Goal: Complete application form: Complete application form

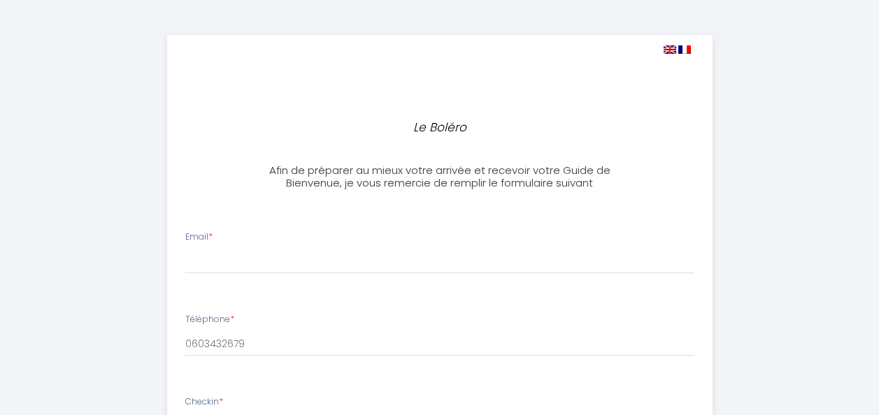
select select
click at [249, 245] on div "Email *" at bounding box center [439, 252] width 527 height 43
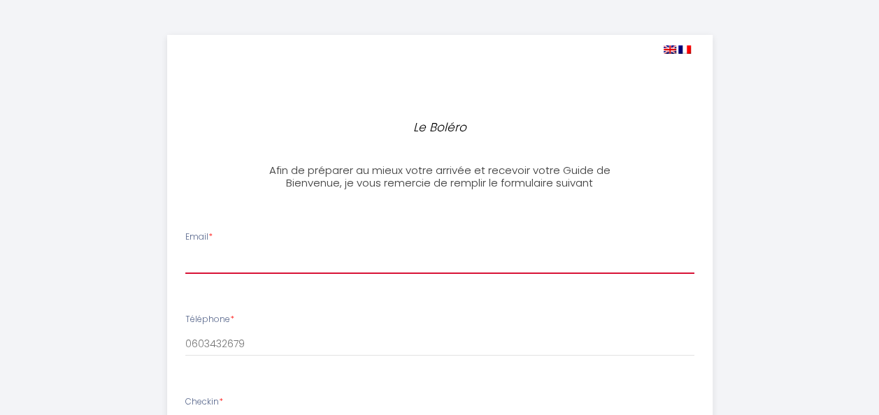
click at [245, 259] on input "Email *" at bounding box center [439, 261] width 509 height 25
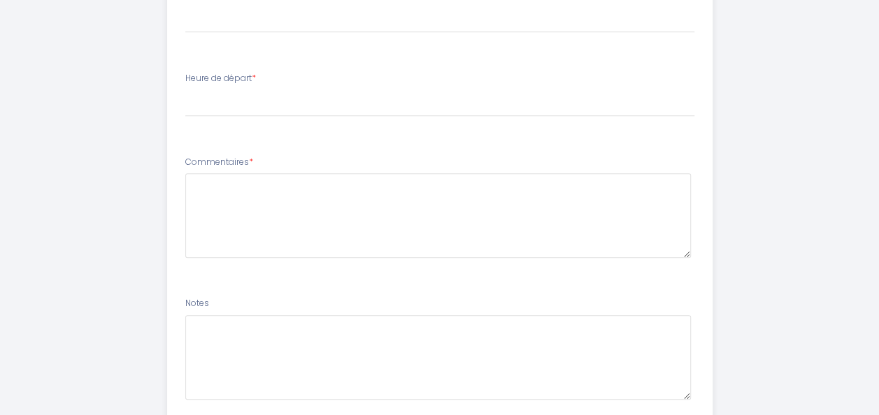
scroll to position [578, 0]
type input "[EMAIL_ADDRESS][DOMAIN_NAME]"
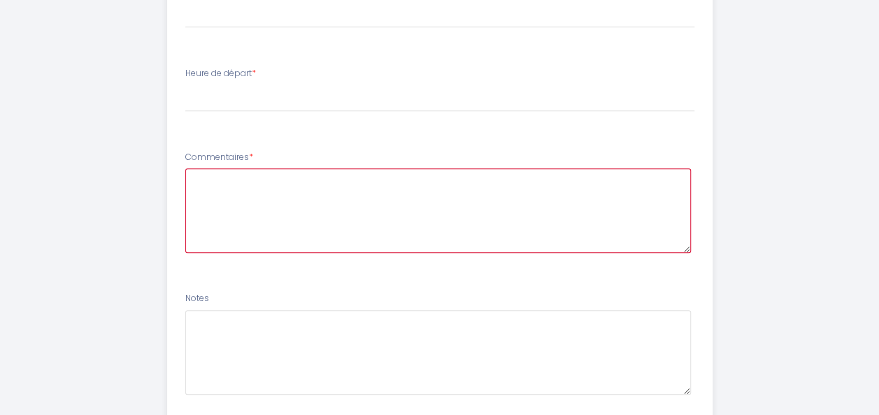
click at [319, 206] on textarea at bounding box center [438, 211] width 506 height 85
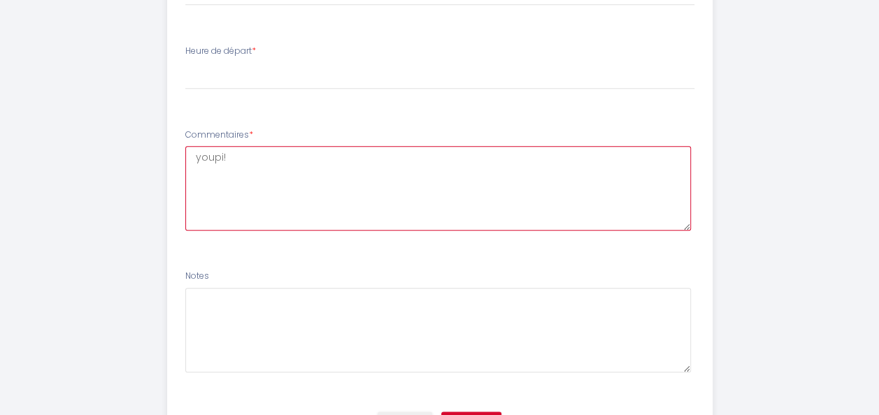
scroll to position [675, 0]
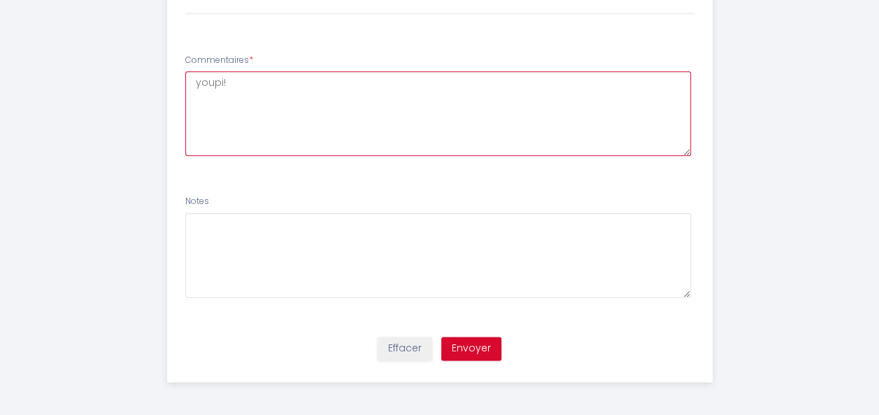
type textarea "youpi!"
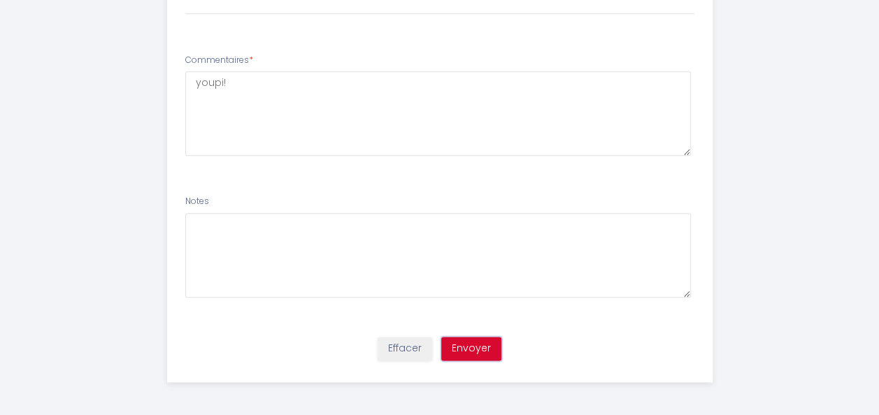
click at [476, 340] on button "Envoyer" at bounding box center [471, 349] width 60 height 24
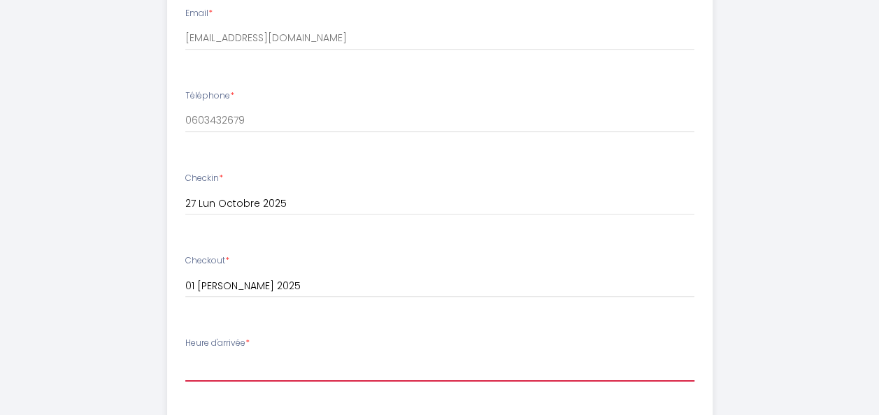
scroll to position [261, 0]
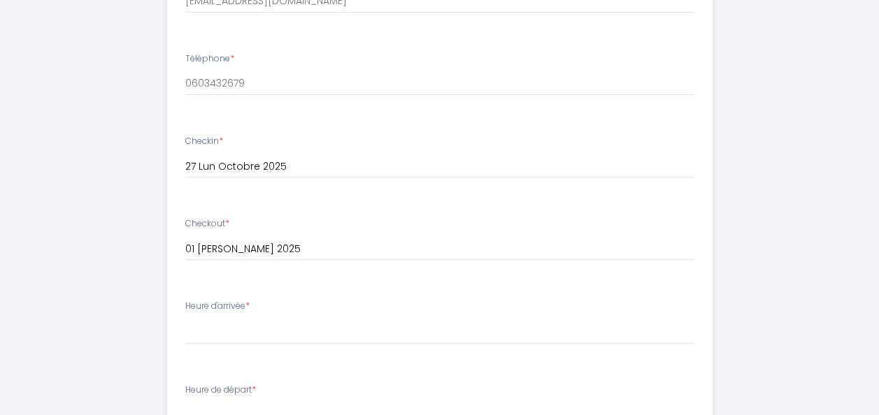
click at [371, 164] on input "27 Lun Octobre 2025" at bounding box center [439, 167] width 509 height 18
click at [392, 142] on div "Checkin * 27 Lun Octobre 2025 < [DATE] > Dim Lun Mar Mer Jeu Ven Sam 1 2 3 4 5 …" at bounding box center [439, 156] width 509 height 43
click at [270, 306] on div "Heure d'arrivée * 16:00 16:30 17:00 17:30 18:00 18:30 19:00 19:30 20:00 20:30 2…" at bounding box center [439, 322] width 509 height 45
click at [236, 307] on label "Heure d'arrivée *" at bounding box center [217, 306] width 64 height 13
drag, startPoint x: 236, startPoint y: 307, endPoint x: 267, endPoint y: 311, distance: 31.7
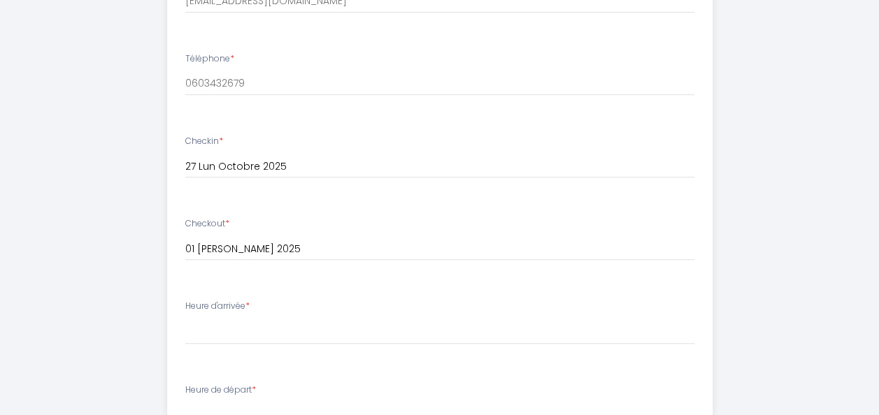
click at [267, 311] on div "Heure d'arrivée * 16:00 16:30 17:00 17:30 18:00 18:30 19:00 19:30 20:00 20:30 2…" at bounding box center [439, 322] width 509 height 45
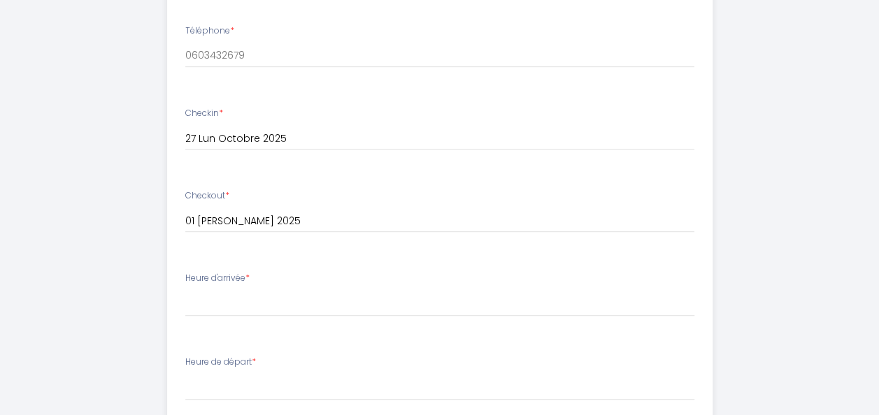
scroll to position [336, 0]
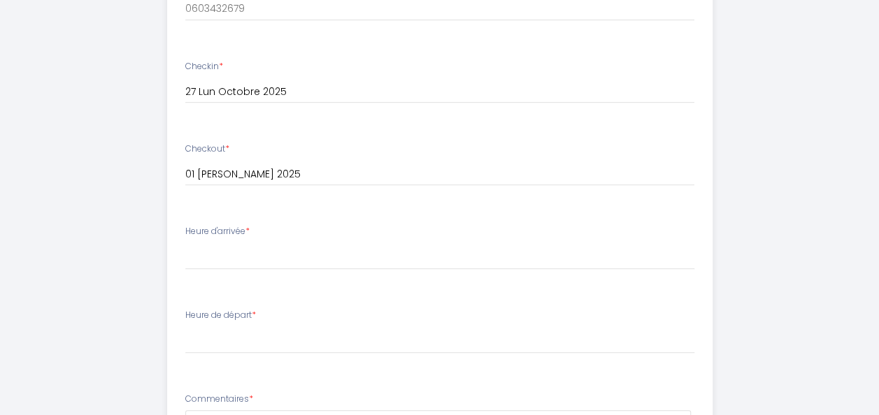
click at [324, 321] on div "Heure de départ * 00:00 00:30 01:00 01:30 02:00 02:30 03:00 03:30 04:00 04:30 0…" at bounding box center [439, 331] width 509 height 45
click at [253, 306] on li "Heure de départ * 00:00 00:30 01:00 01:30 02:00 02:30 03:00 03:30 04:00 04:30 0…" at bounding box center [440, 339] width 544 height 76
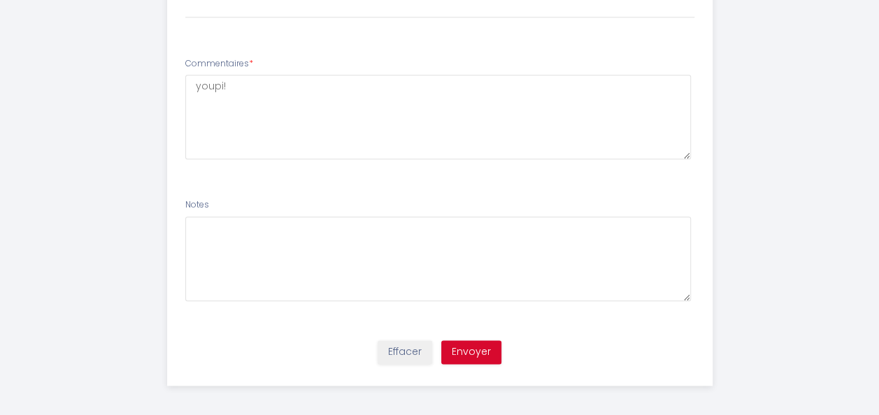
scroll to position [675, 0]
click at [480, 347] on button "Envoyer" at bounding box center [471, 349] width 60 height 24
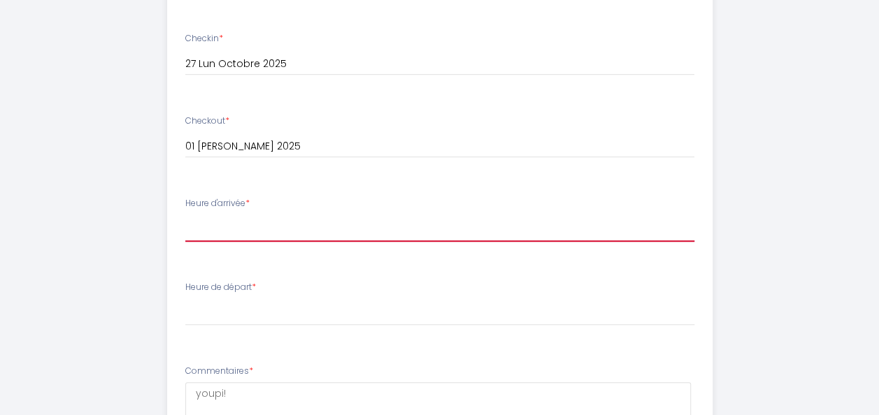
scroll to position [336, 0]
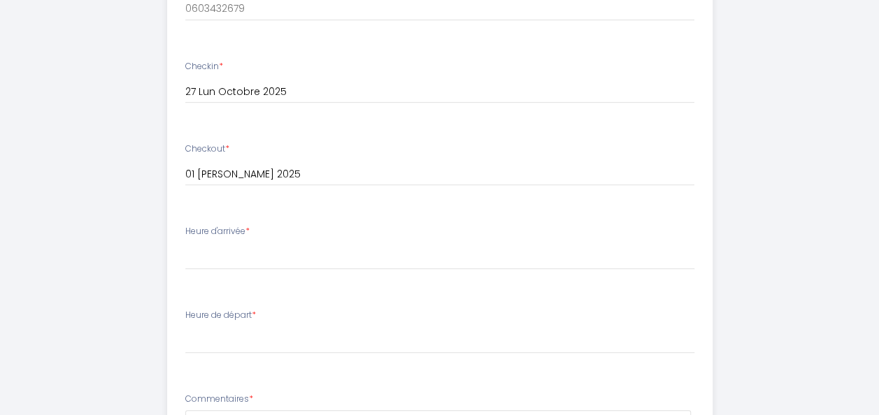
click at [375, 289] on li "Heure d'arrivée * 16:00 16:30 17:00 17:30 18:00 18:30 19:00 19:30 20:00 20:30 2…" at bounding box center [440, 255] width 544 height 76
click at [262, 319] on div "Heure de départ * 00:00 00:30 01:00 01:30 02:00 02:30 03:00 03:30 04:00 04:30 0…" at bounding box center [439, 331] width 509 height 45
click at [220, 227] on label "Heure d'arrivée *" at bounding box center [217, 231] width 64 height 13
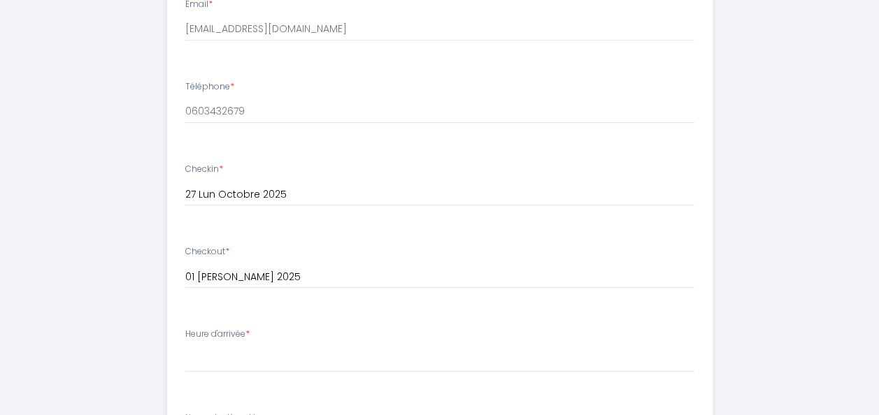
scroll to position [298, 0]
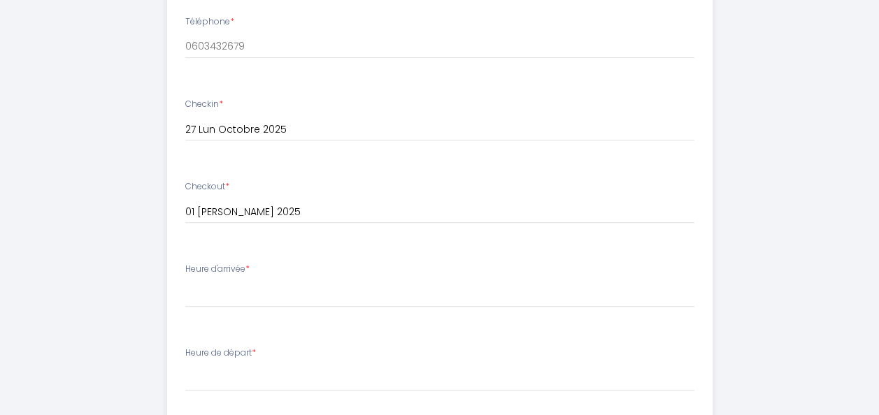
click at [250, 267] on span "*" at bounding box center [247, 269] width 4 height 12
click at [228, 267] on label "Heure d'arrivée *" at bounding box center [217, 269] width 64 height 13
click at [273, 283] on select "16:00 16:30 17:00 17:30 18:00 18:30 19:00 19:30 20:00 20:30 21:00 21:30 22:00 2…" at bounding box center [439, 294] width 509 height 27
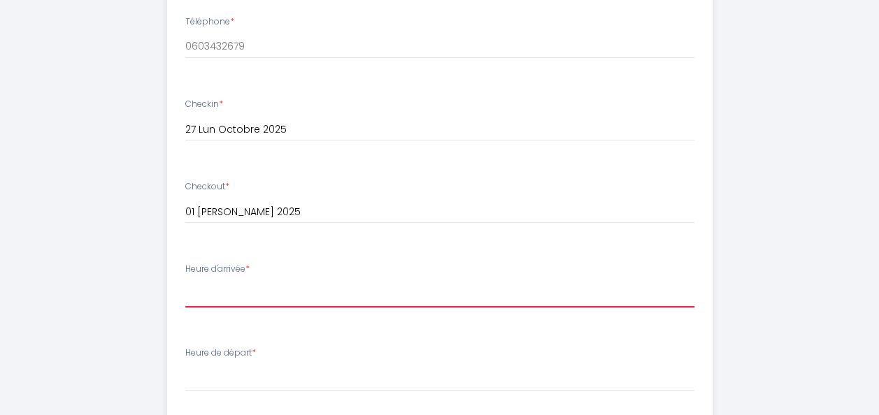
select select "17:00"
click at [185, 281] on select "16:00 16:30 17:00 17:30 18:00 18:30 19:00 19:30 20:00 20:30 21:00 21:30 22:00 2…" at bounding box center [439, 294] width 509 height 27
click at [224, 350] on label "Heure de départ *" at bounding box center [220, 353] width 71 height 13
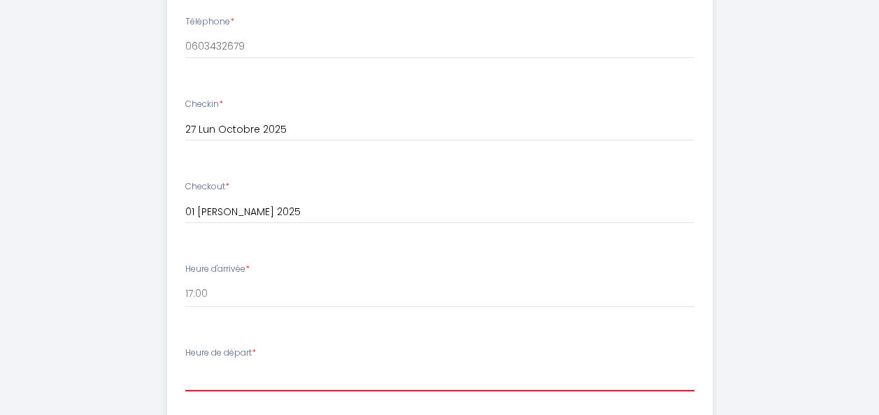
click at [211, 389] on select "00:00 00:30 01:00 01:30 02:00 02:30 03:00 03:30 04:00 04:30 05:00 05:30 06:00 0…" at bounding box center [439, 378] width 509 height 27
select select "11:00"
click at [185, 365] on select "00:00 00:30 01:00 01:30 02:00 02:30 03:00 03:30 04:00 04:30 05:00 05:30 06:00 0…" at bounding box center [439, 378] width 509 height 27
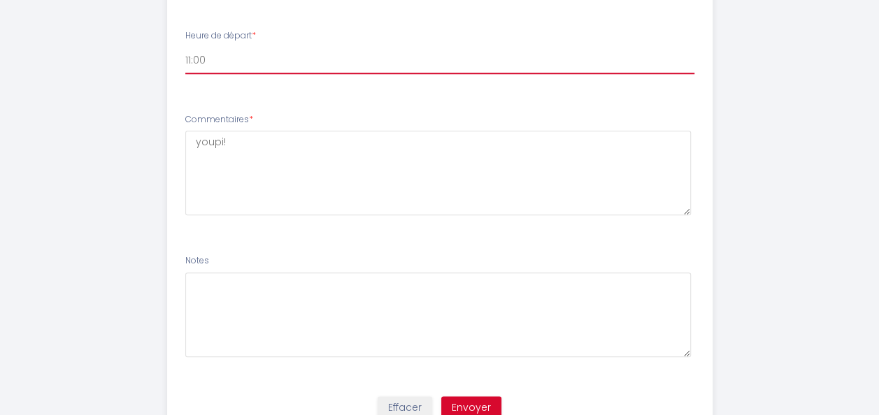
scroll to position [675, 0]
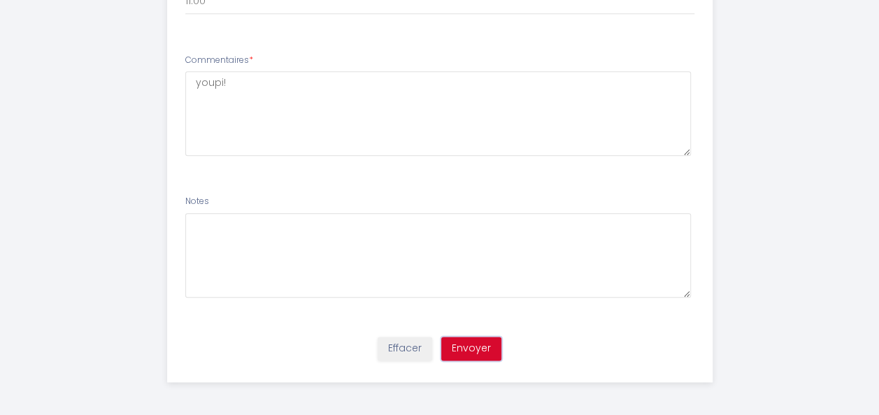
click at [477, 341] on button "Envoyer" at bounding box center [471, 349] width 60 height 24
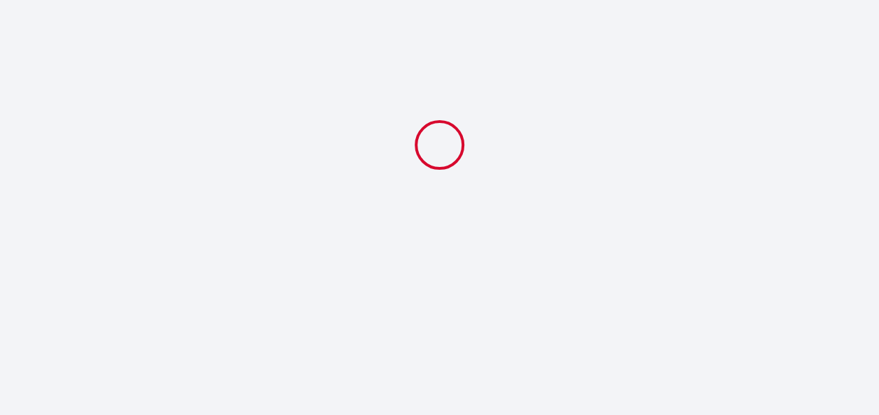
select select "17:00"
select select "11:00"
